Goal: Task Accomplishment & Management: Complete application form

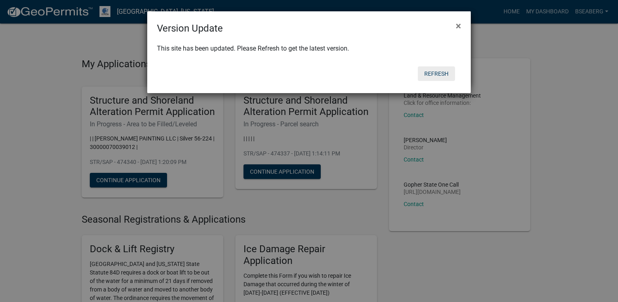
click at [439, 72] on button "Refresh" at bounding box center [436, 73] width 37 height 15
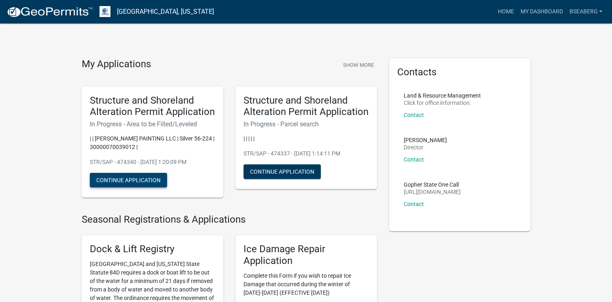
click at [151, 182] on button "Continue Application" at bounding box center [128, 180] width 77 height 15
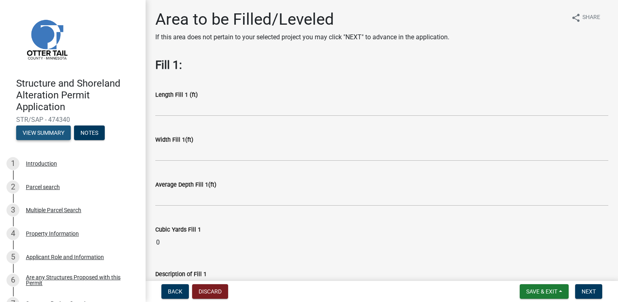
click at [49, 135] on button "View Summary" at bounding box center [43, 132] width 55 height 15
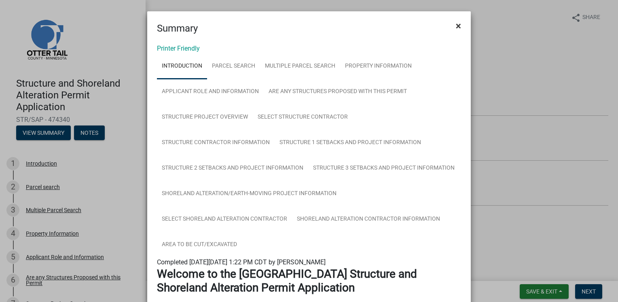
click at [456, 25] on span "×" at bounding box center [458, 25] width 5 height 11
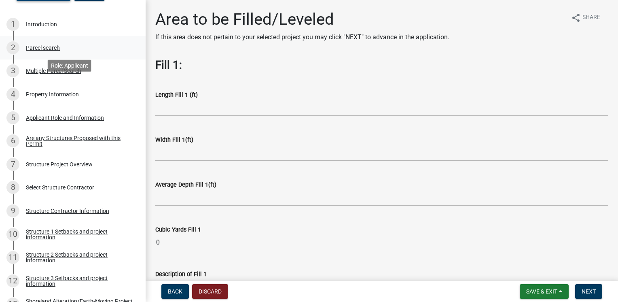
scroll to position [188, 0]
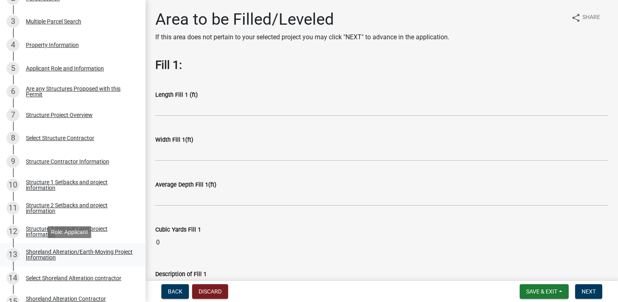
click at [51, 253] on div "Shoreland Alteration/Earth-Moving Project Information" at bounding box center [79, 254] width 107 height 11
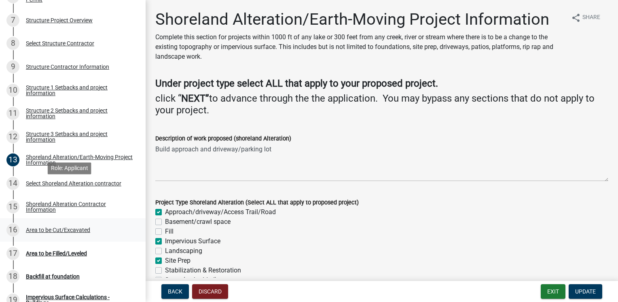
scroll to position [377, 0]
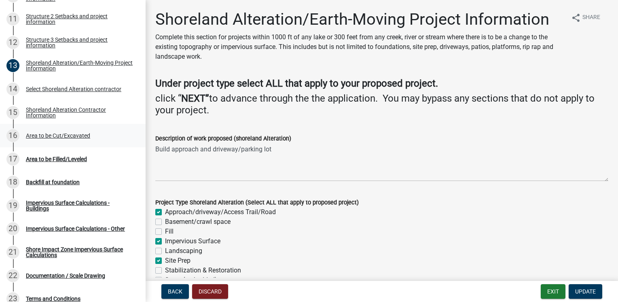
click at [54, 135] on div "Area to be Cut/Excavated" at bounding box center [58, 136] width 64 height 6
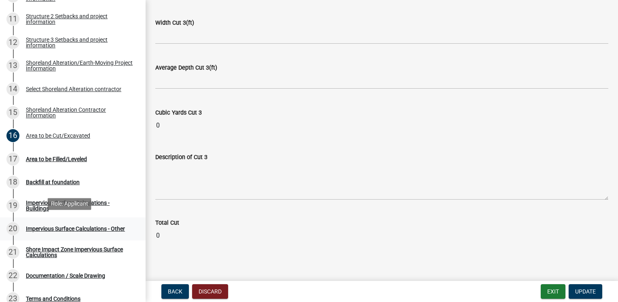
scroll to position [471, 0]
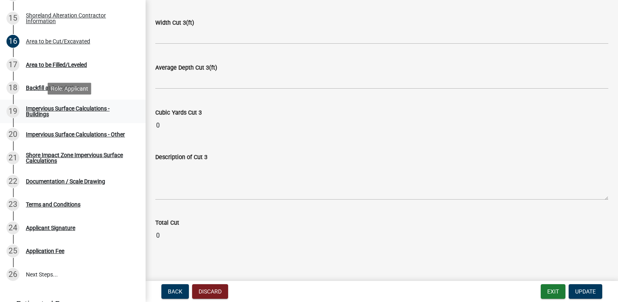
click at [93, 111] on div "Impervious Surface Calculations - Buildings" at bounding box center [79, 111] width 107 height 11
click at [32, 89] on div "Backfill at foundation" at bounding box center [53, 88] width 54 height 6
click at [51, 86] on div "Backfill at foundation" at bounding box center [53, 88] width 54 height 6
click at [51, 63] on div "Area to be Filled/Leveled" at bounding box center [56, 65] width 61 height 6
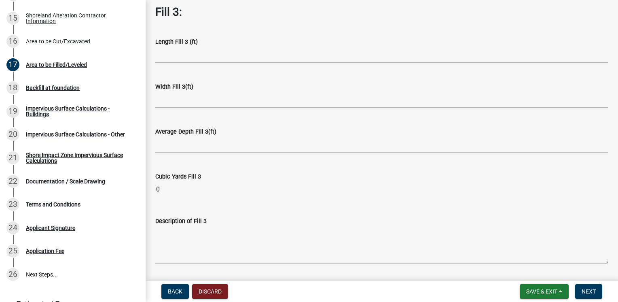
scroll to position [650, 0]
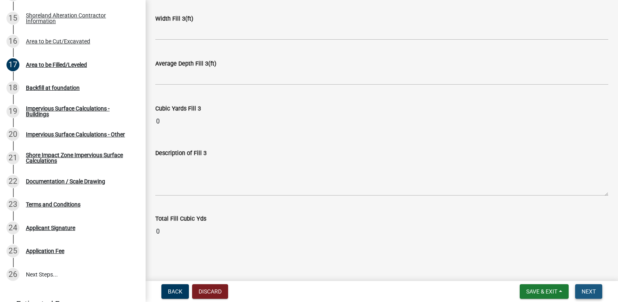
click at [590, 294] on button "Next" at bounding box center [588, 291] width 27 height 15
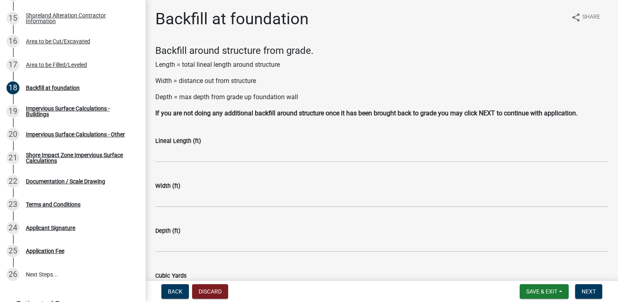
scroll to position [0, 0]
click at [537, 295] on button "Save & Exit" at bounding box center [544, 291] width 49 height 15
click at [522, 272] on button "Save & Exit" at bounding box center [536, 269] width 65 height 19
